Goal: Information Seeking & Learning: Learn about a topic

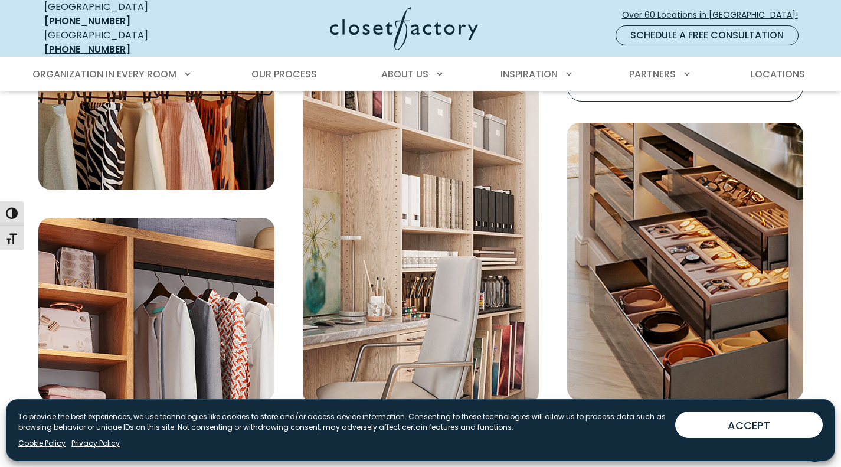
scroll to position [4115, 0]
drag, startPoint x: 757, startPoint y: 422, endPoint x: 832, endPoint y: 403, distance: 77.5
click at [757, 422] on button "ACCEPT" at bounding box center [749, 425] width 148 height 27
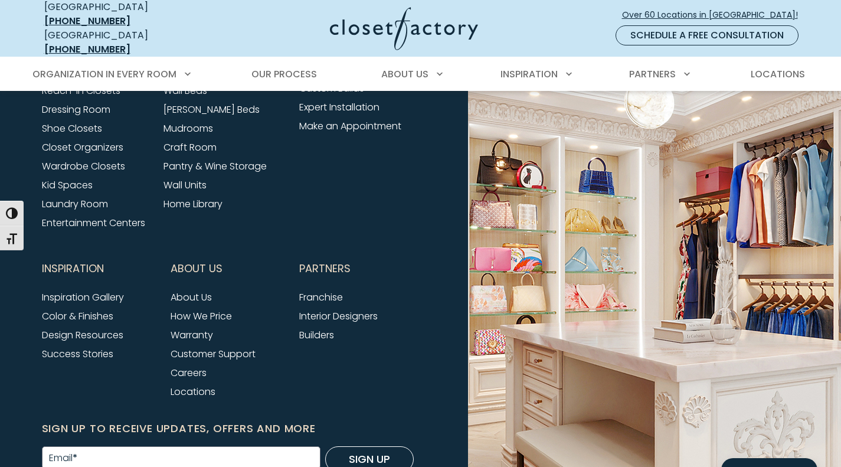
scroll to position [4683, 0]
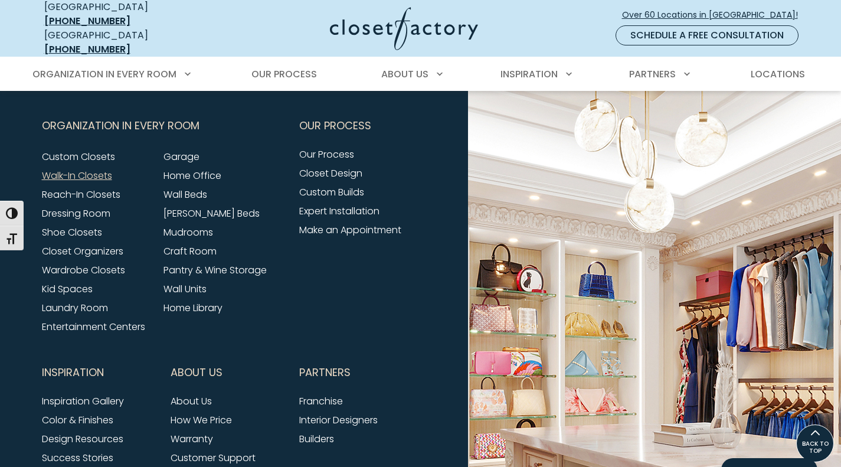
click at [103, 169] on link "Walk-In Closets" at bounding box center [77, 176] width 70 height 14
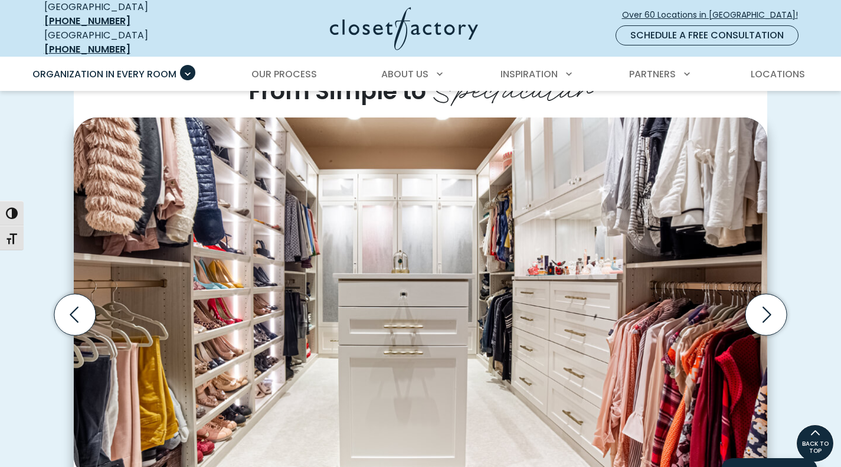
scroll to position [305, 0]
click at [769, 311] on icon "Next slide" at bounding box center [767, 316] width 9 height 16
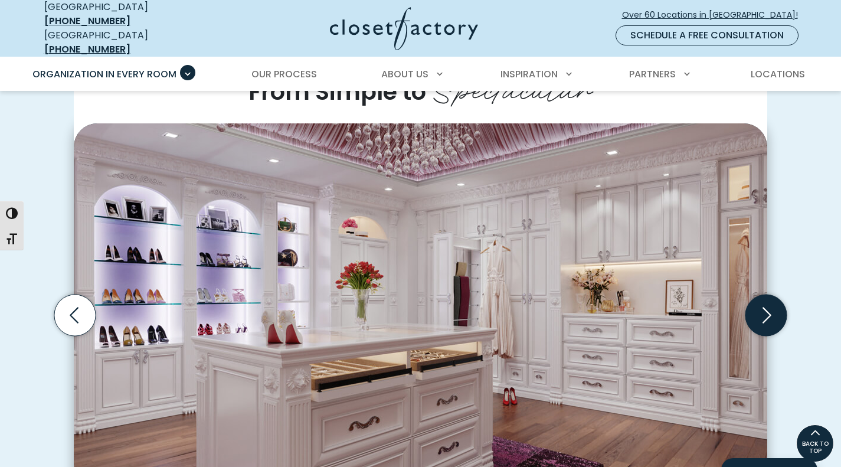
click at [769, 311] on icon "Next slide" at bounding box center [767, 316] width 9 height 16
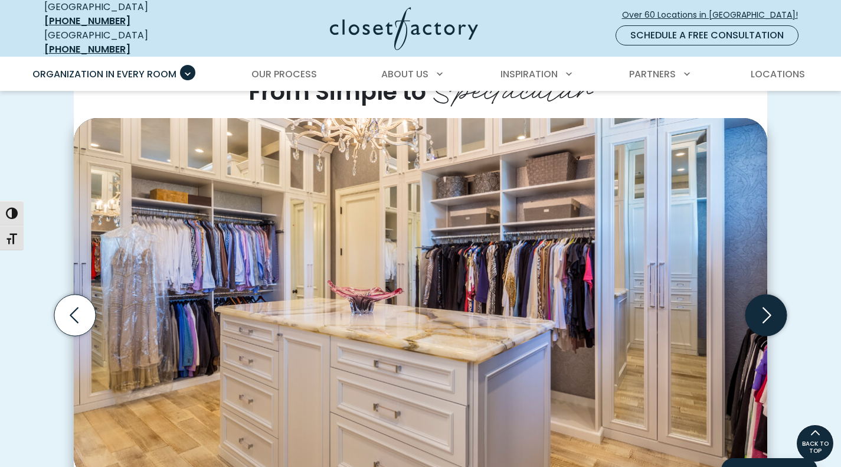
click at [769, 311] on icon "Next slide" at bounding box center [767, 316] width 9 height 16
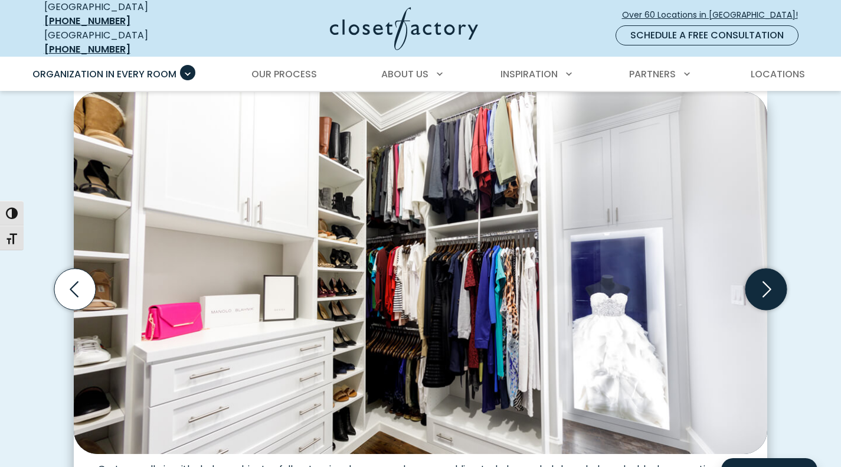
scroll to position [289, 0]
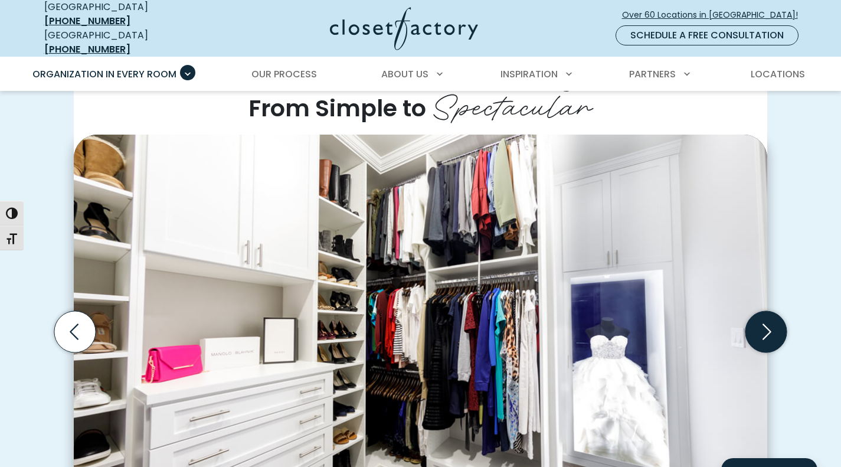
click at [774, 326] on icon "Next slide" at bounding box center [766, 331] width 41 height 41
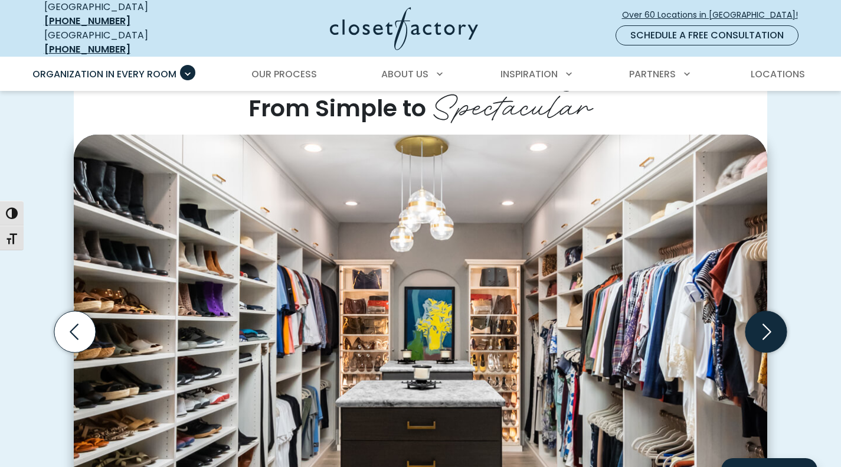
click at [782, 328] on icon "Next slide" at bounding box center [766, 331] width 41 height 41
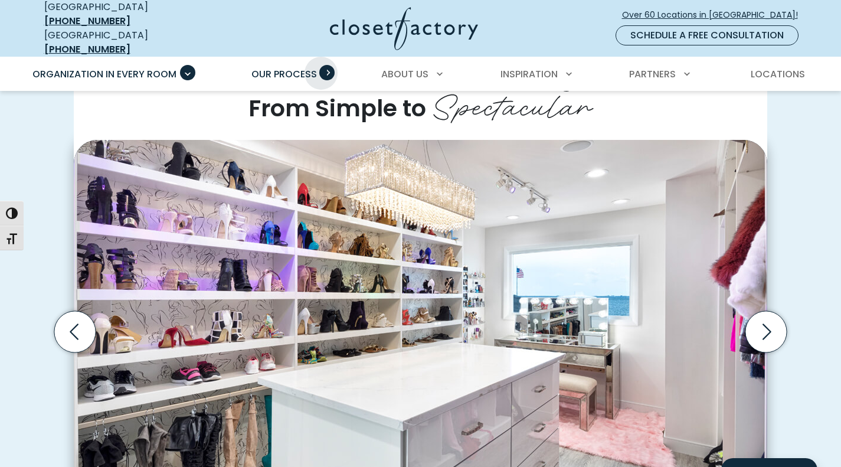
click at [321, 65] on span "Primary Menu" at bounding box center [326, 72] width 15 height 15
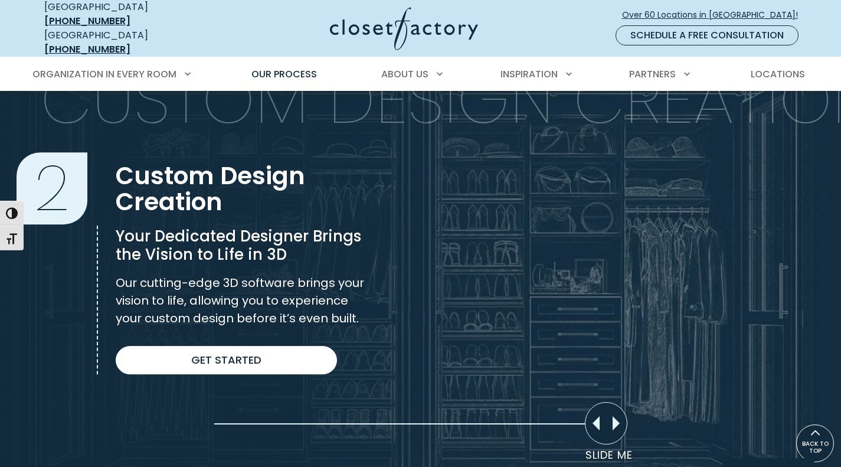
scroll to position [759, 0]
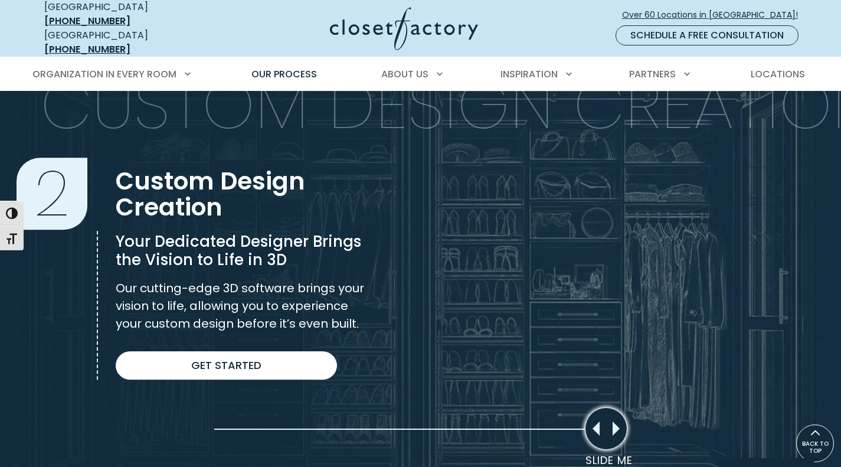
click at [615, 426] on div "Slide Me" at bounding box center [606, 428] width 43 height 43
drag, startPoint x: 605, startPoint y: 425, endPoint x: 786, endPoint y: 400, distance: 183.5
click at [786, 400] on div "Slider moved to 0%" at bounding box center [420, 267] width 841 height 459
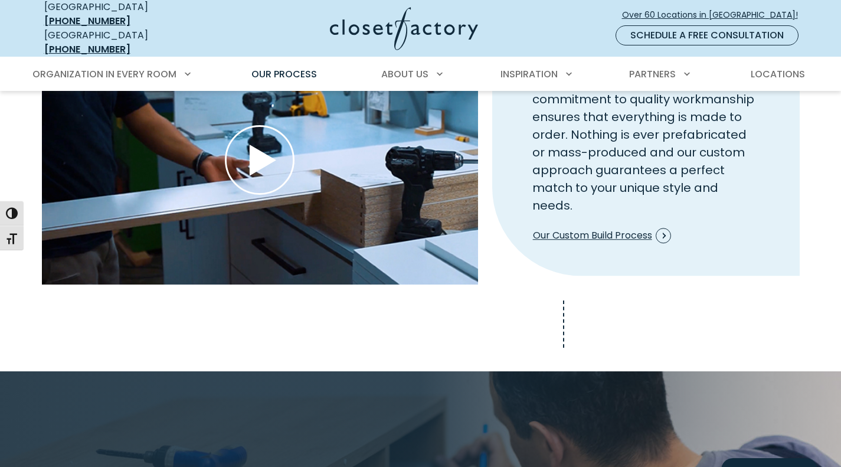
scroll to position [1387, 0]
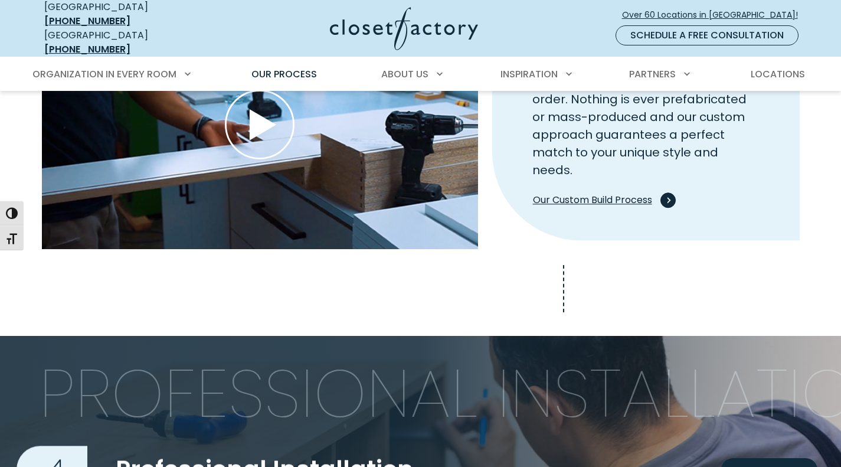
click at [639, 192] on span "Our Custom Build Process" at bounding box center [602, 199] width 138 height 15
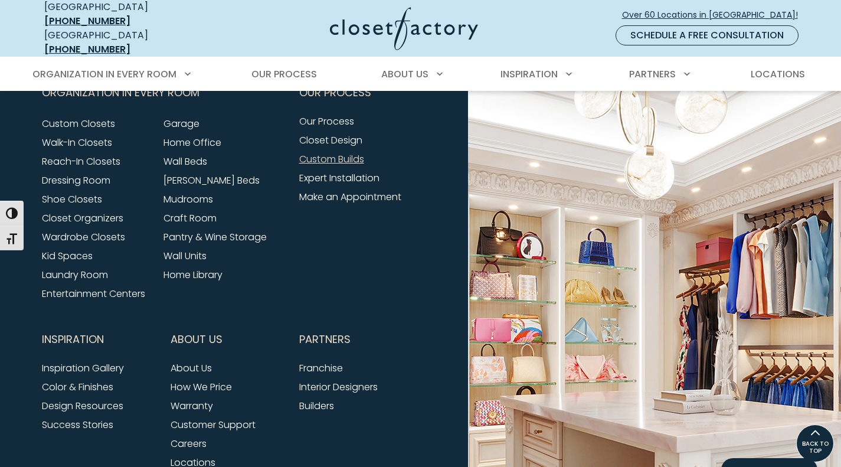
scroll to position [1060, 0]
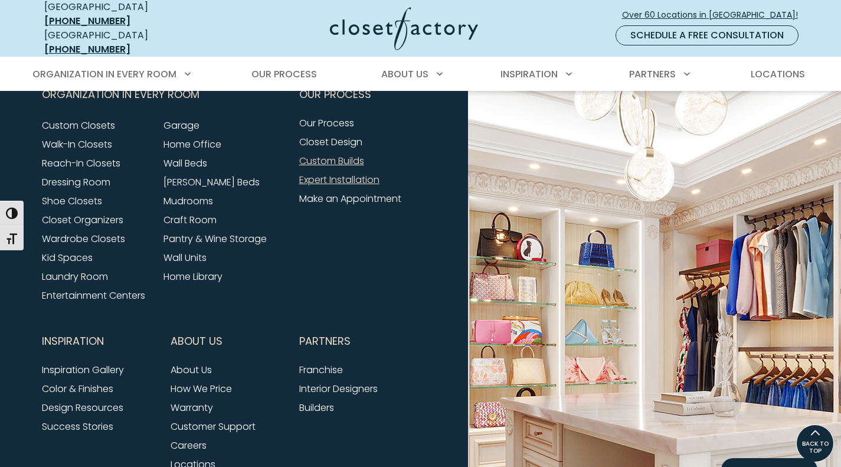
click at [362, 173] on link "Expert Installation" at bounding box center [339, 180] width 80 height 14
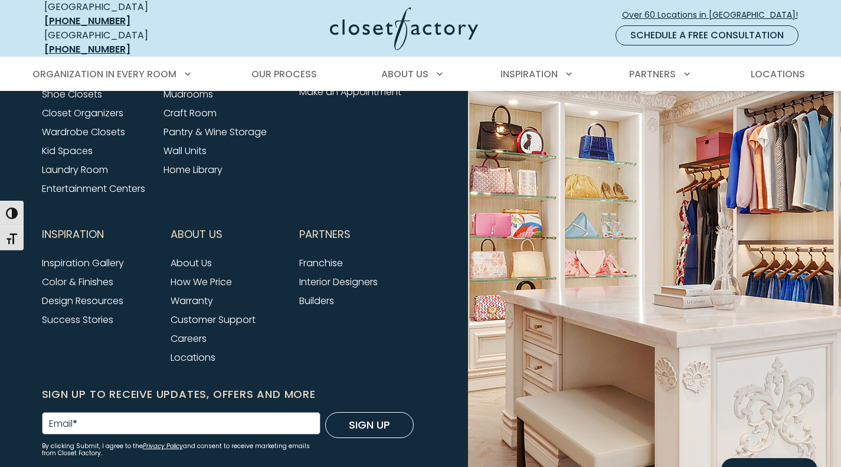
scroll to position [1337, 0]
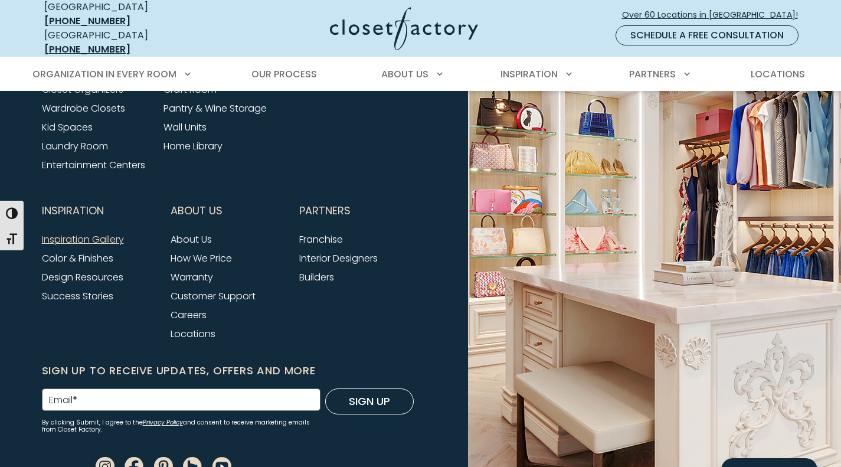
click at [90, 233] on link "Inspiration Gallery" at bounding box center [83, 240] width 82 height 14
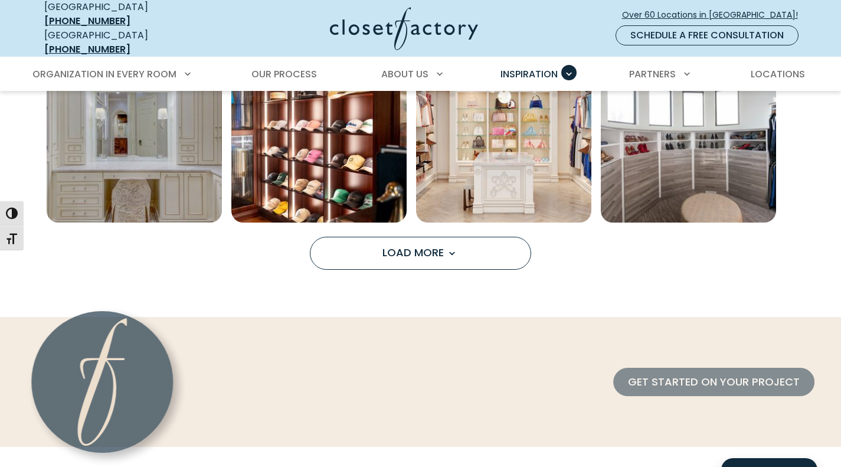
scroll to position [1022, 0]
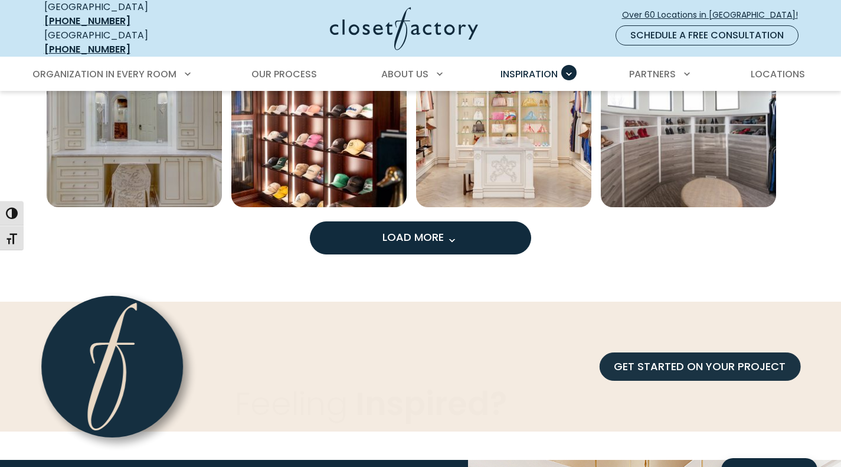
click at [466, 227] on button "Load More" at bounding box center [420, 237] width 221 height 33
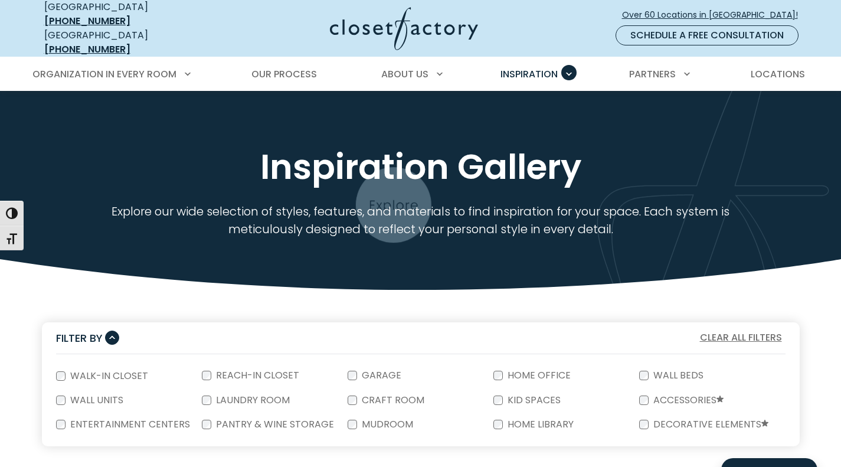
scroll to position [0, 0]
